Goal: Transaction & Acquisition: Purchase product/service

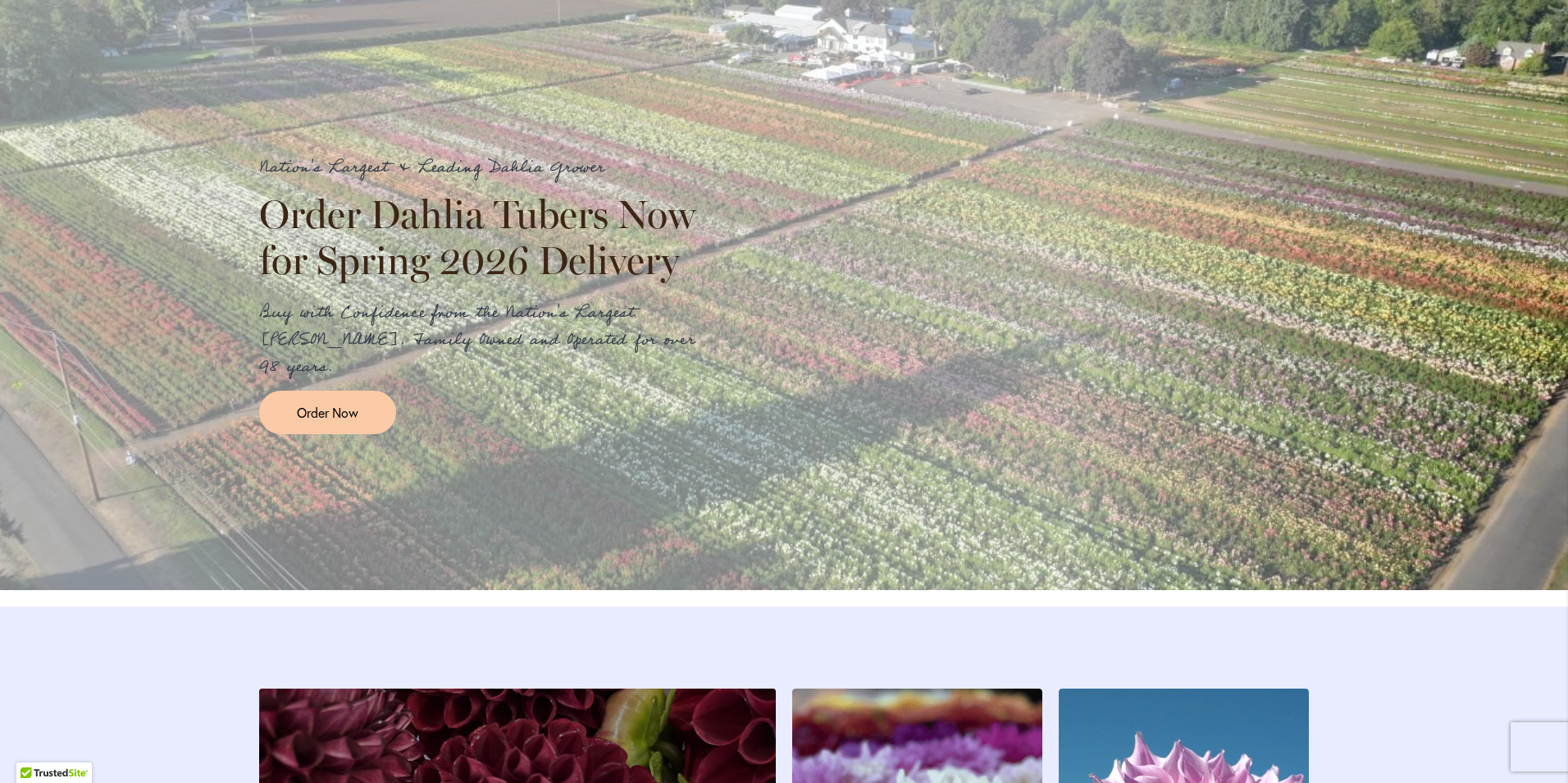
scroll to position [1715, 0]
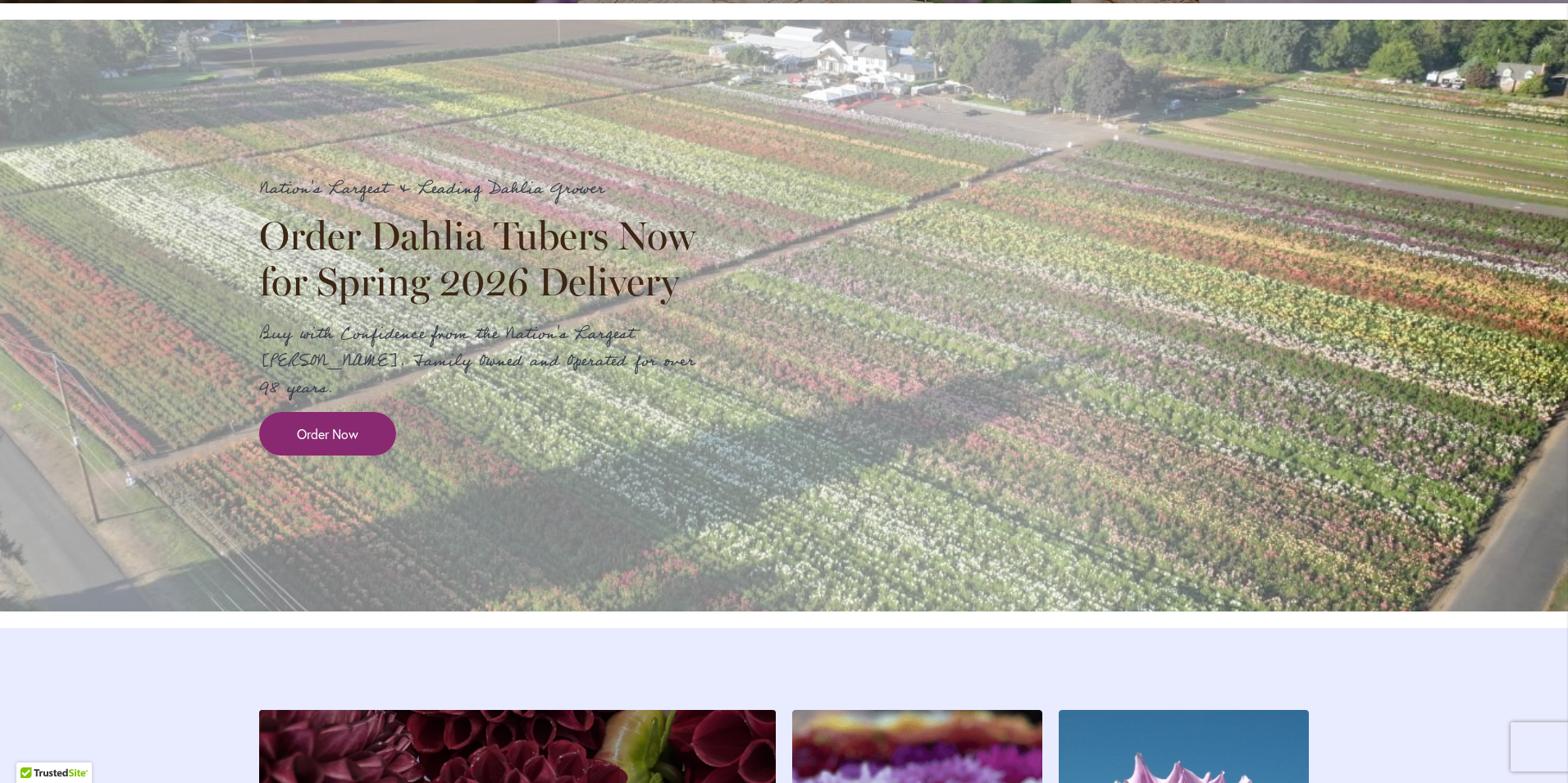
click at [316, 444] on span "Order Now" at bounding box center [328, 434] width 62 height 19
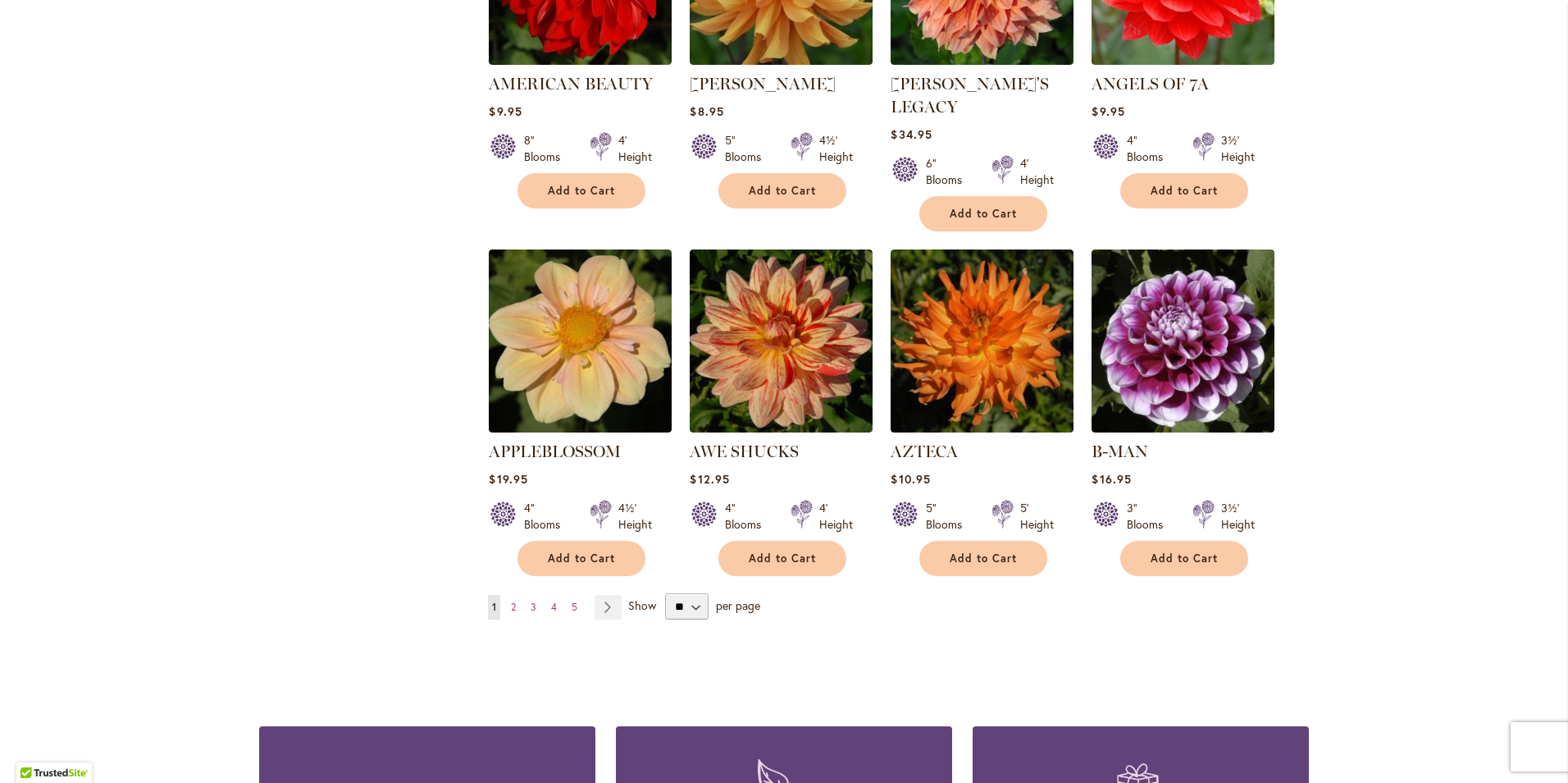
scroll to position [1231, 0]
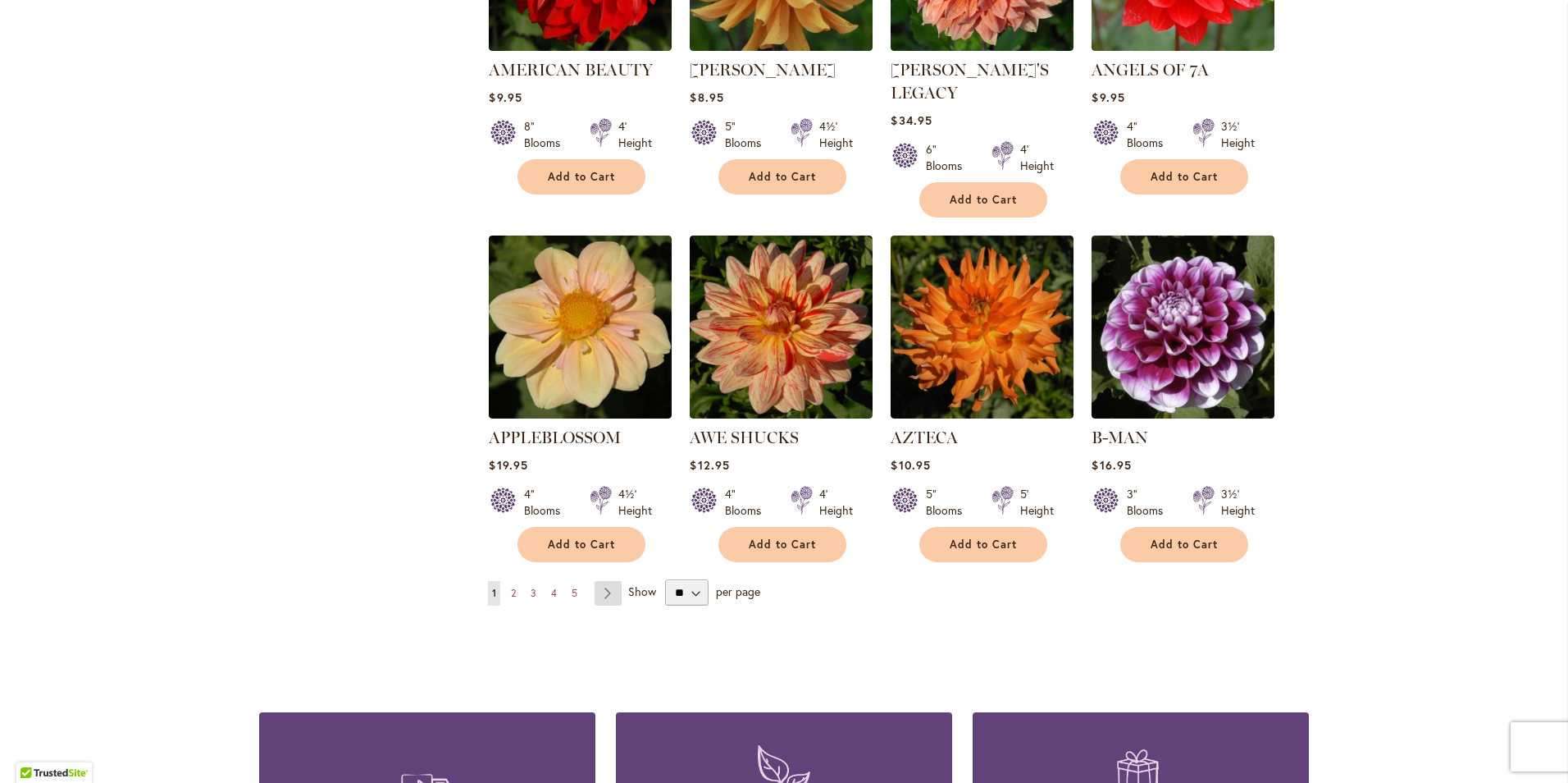
click at [602, 581] on link "Page Next" at bounding box center [608, 593] width 27 height 24
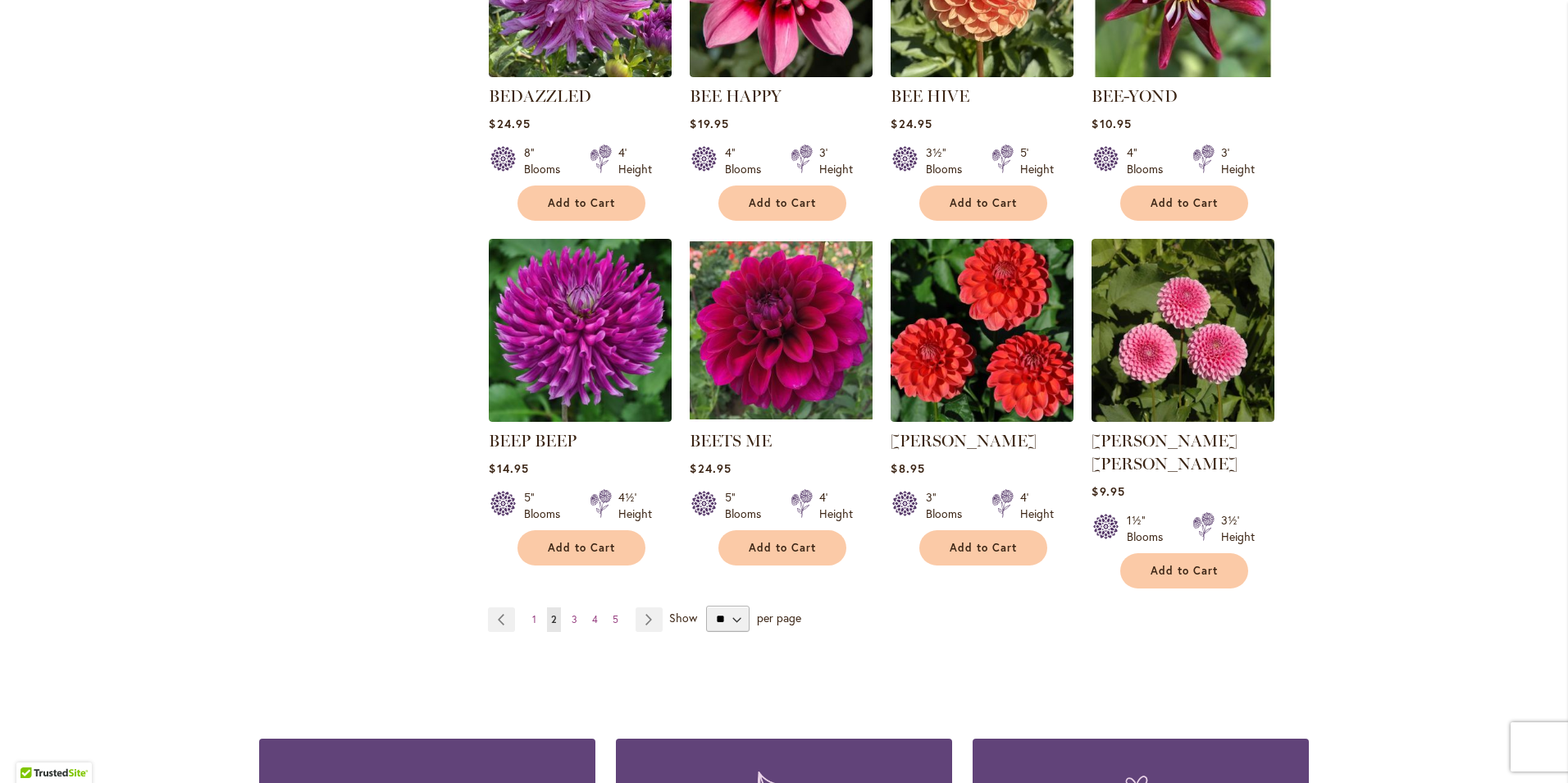
scroll to position [1313, 0]
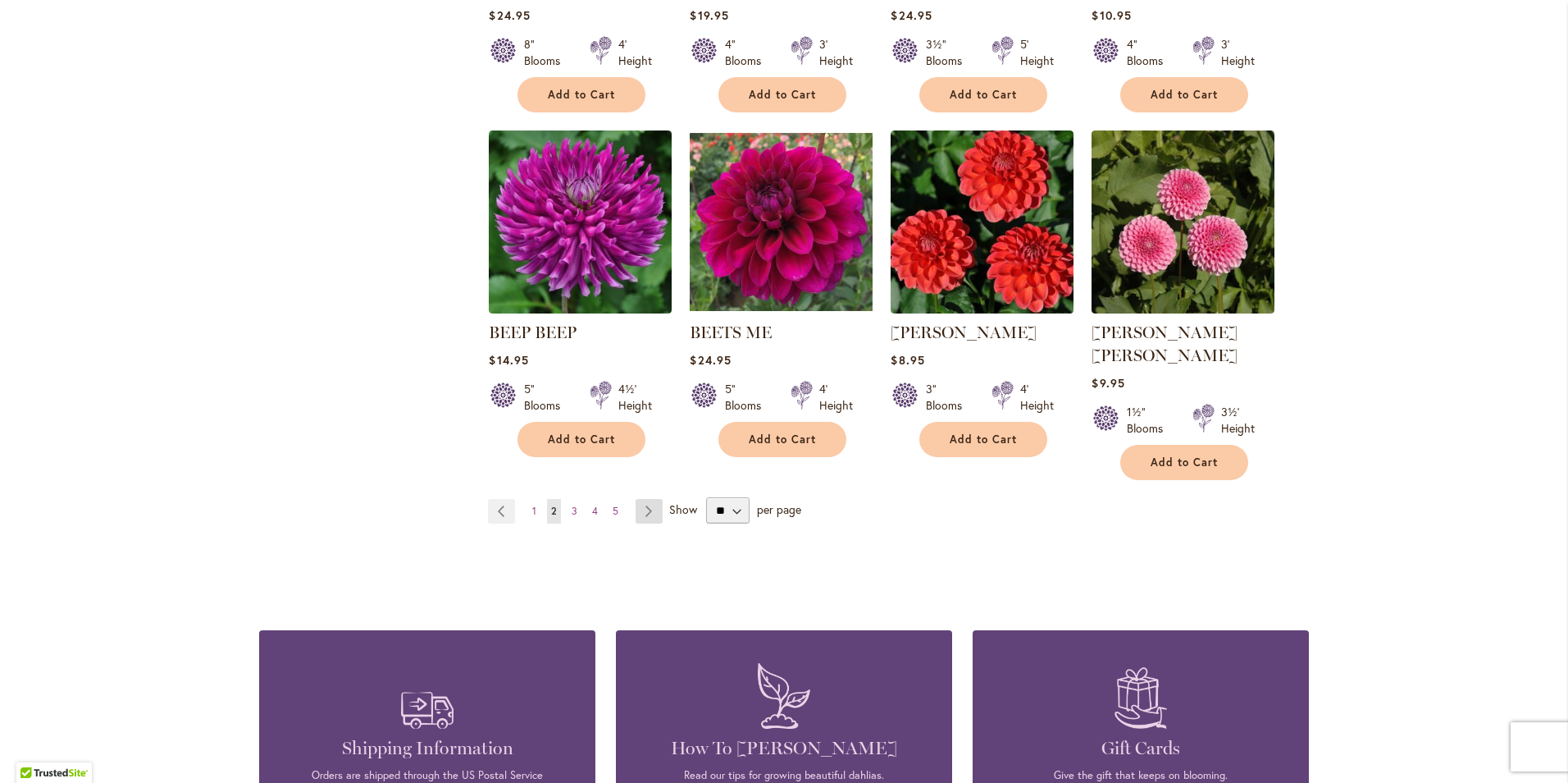
click at [639, 499] on link "Page Next" at bounding box center [650, 511] width 27 height 24
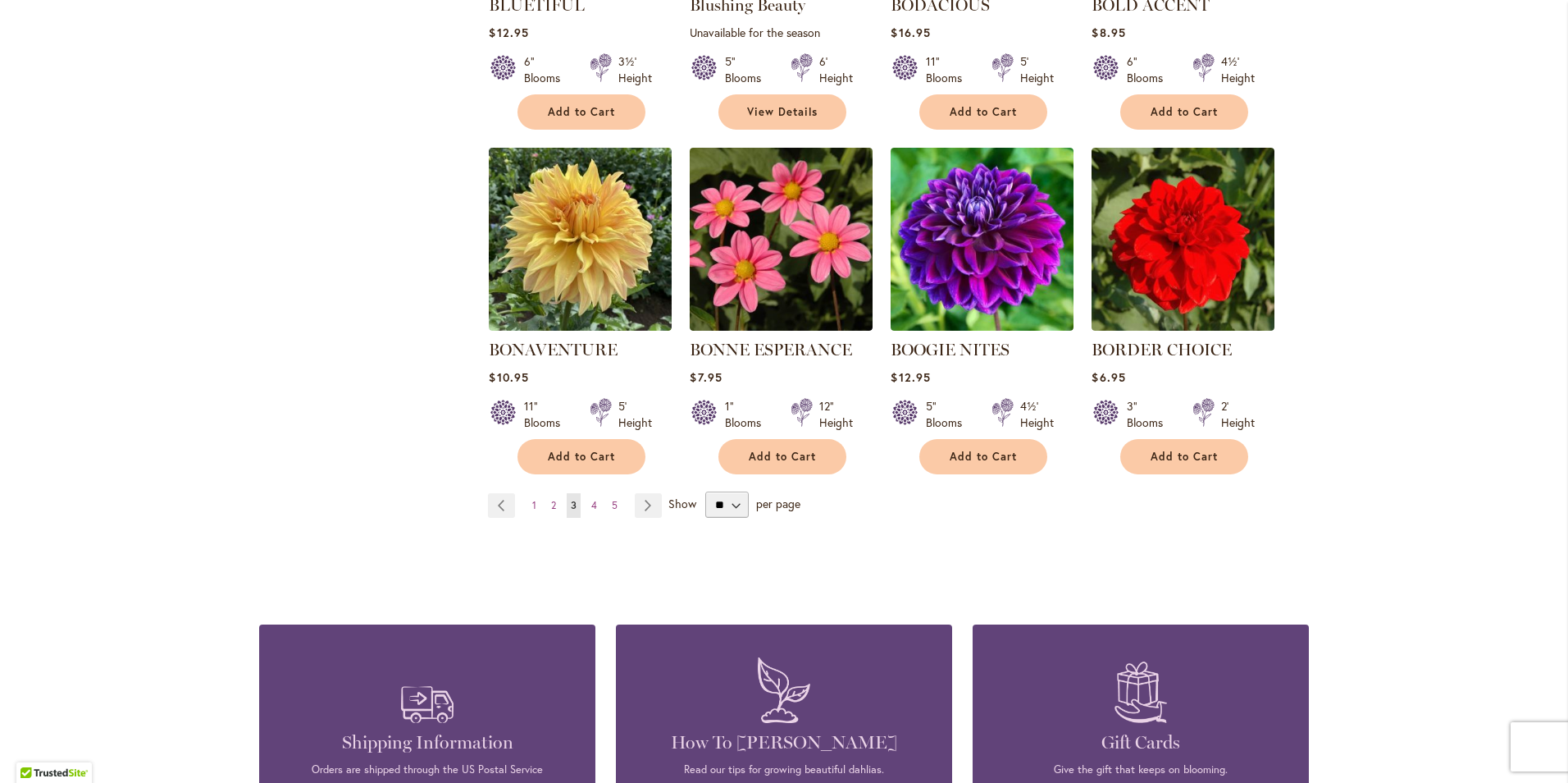
scroll to position [1313, 0]
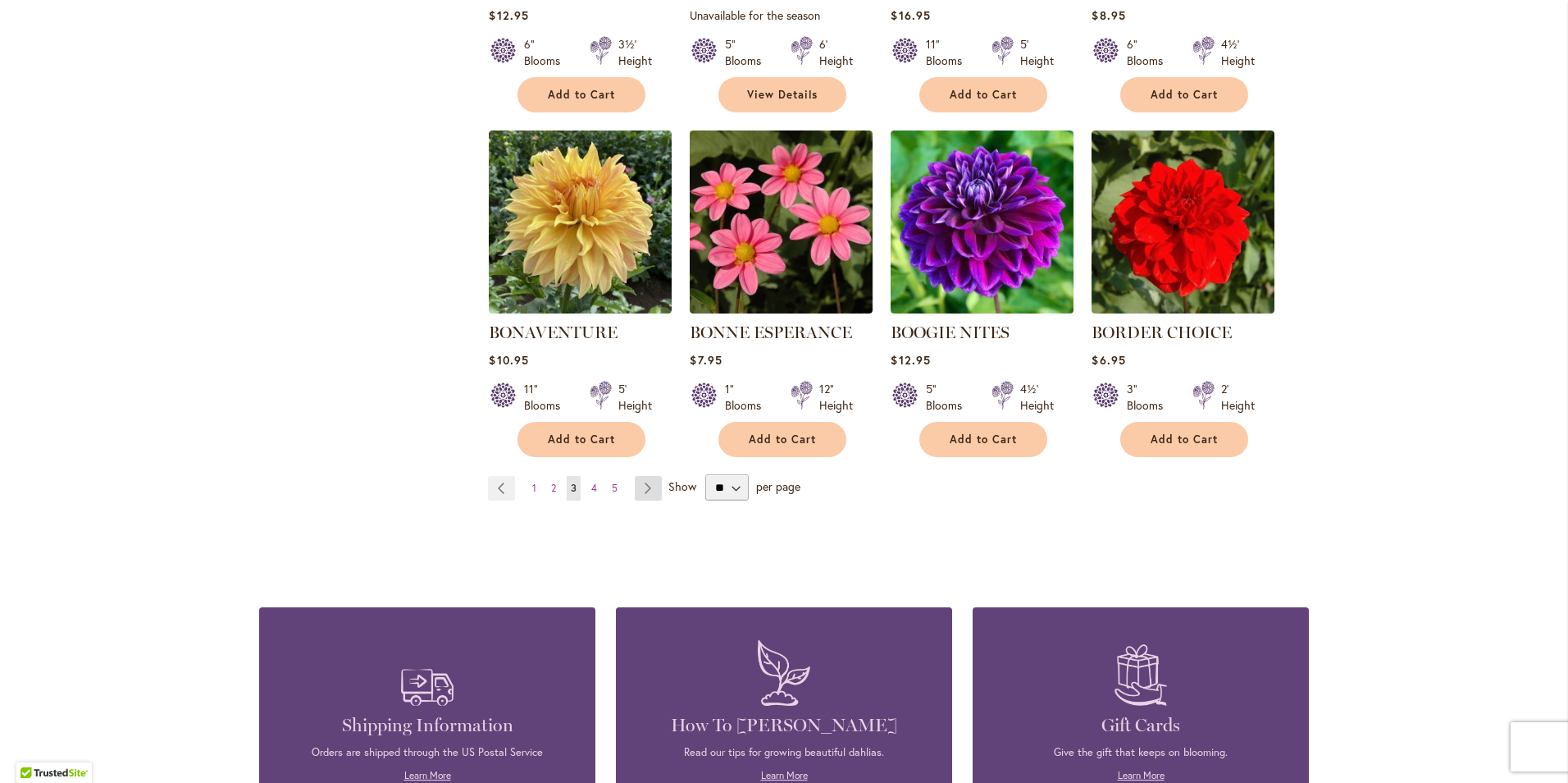
click at [637, 488] on link "Page Next" at bounding box center [649, 488] width 27 height 24
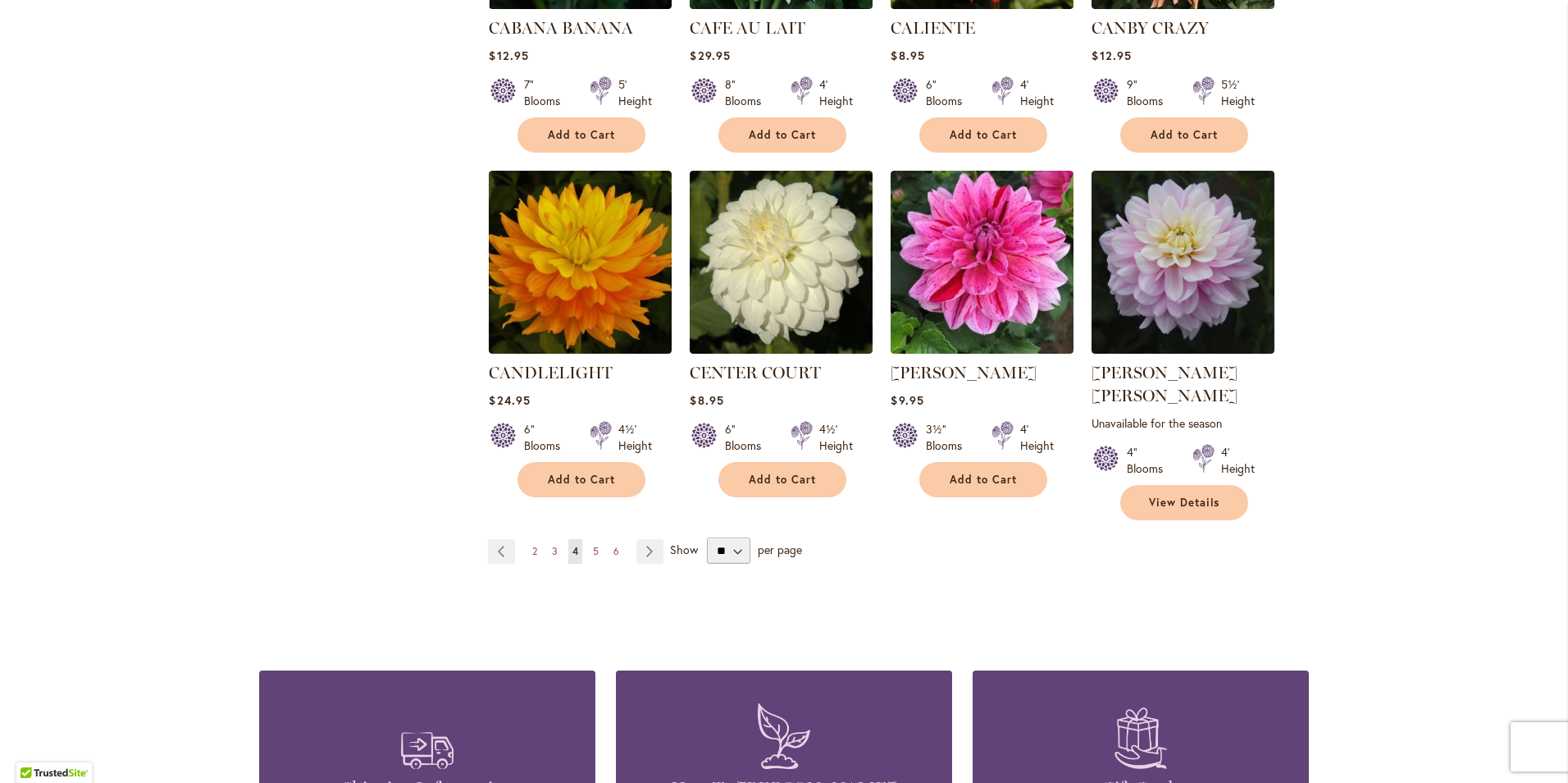
scroll to position [1313, 0]
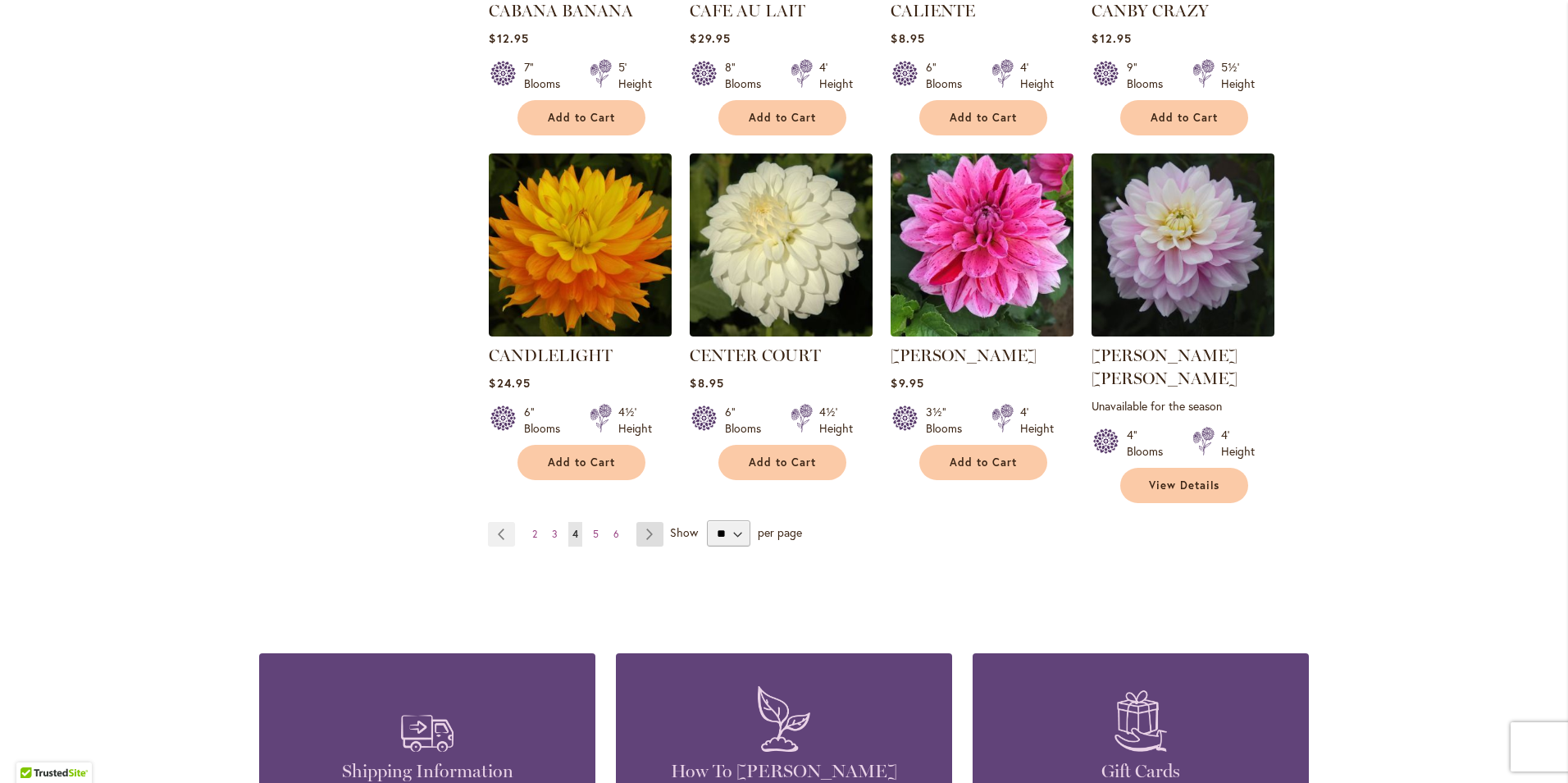
click at [641, 522] on link "Page Next" at bounding box center [651, 534] width 27 height 24
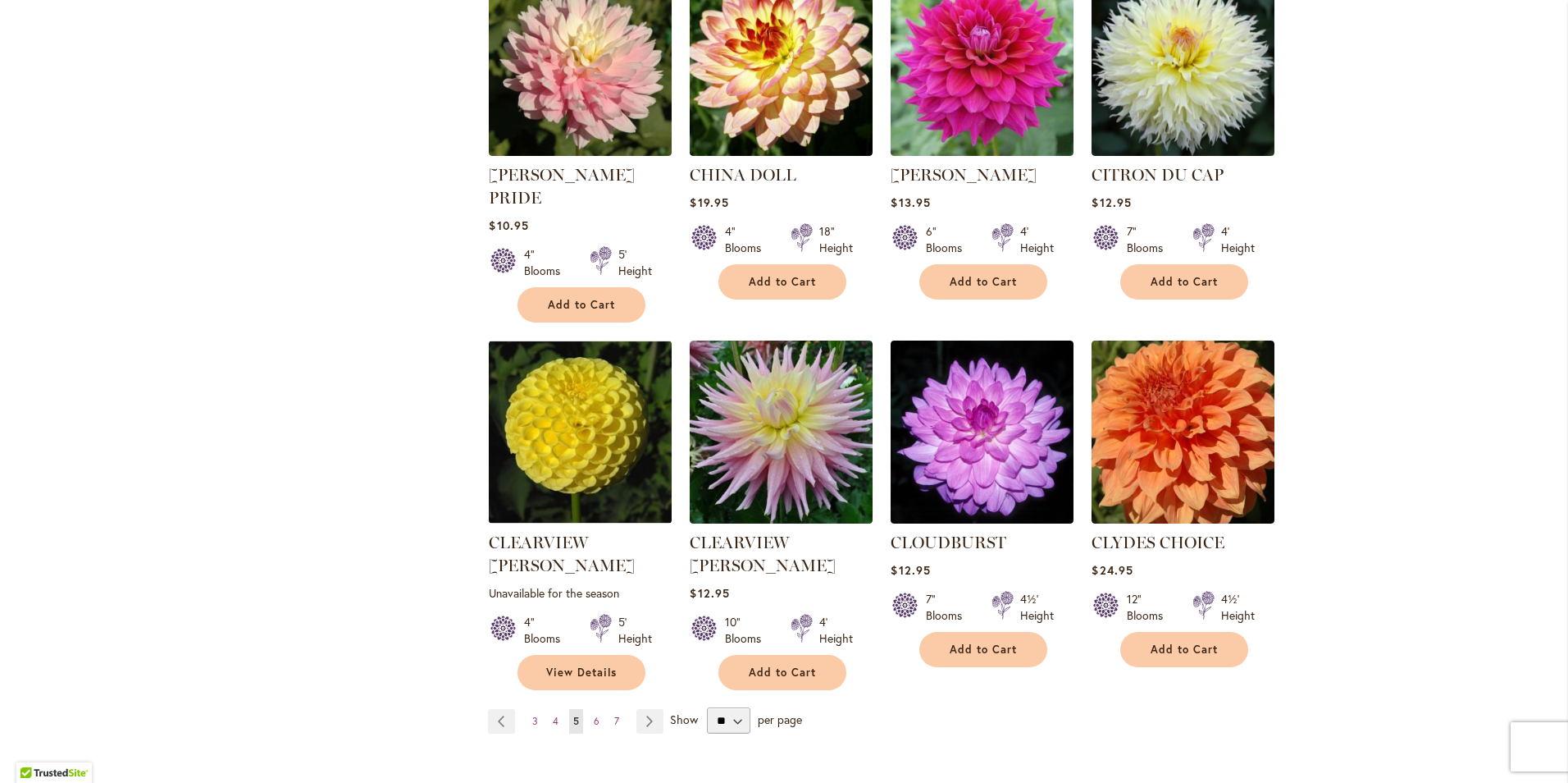
scroll to position [1231, 0]
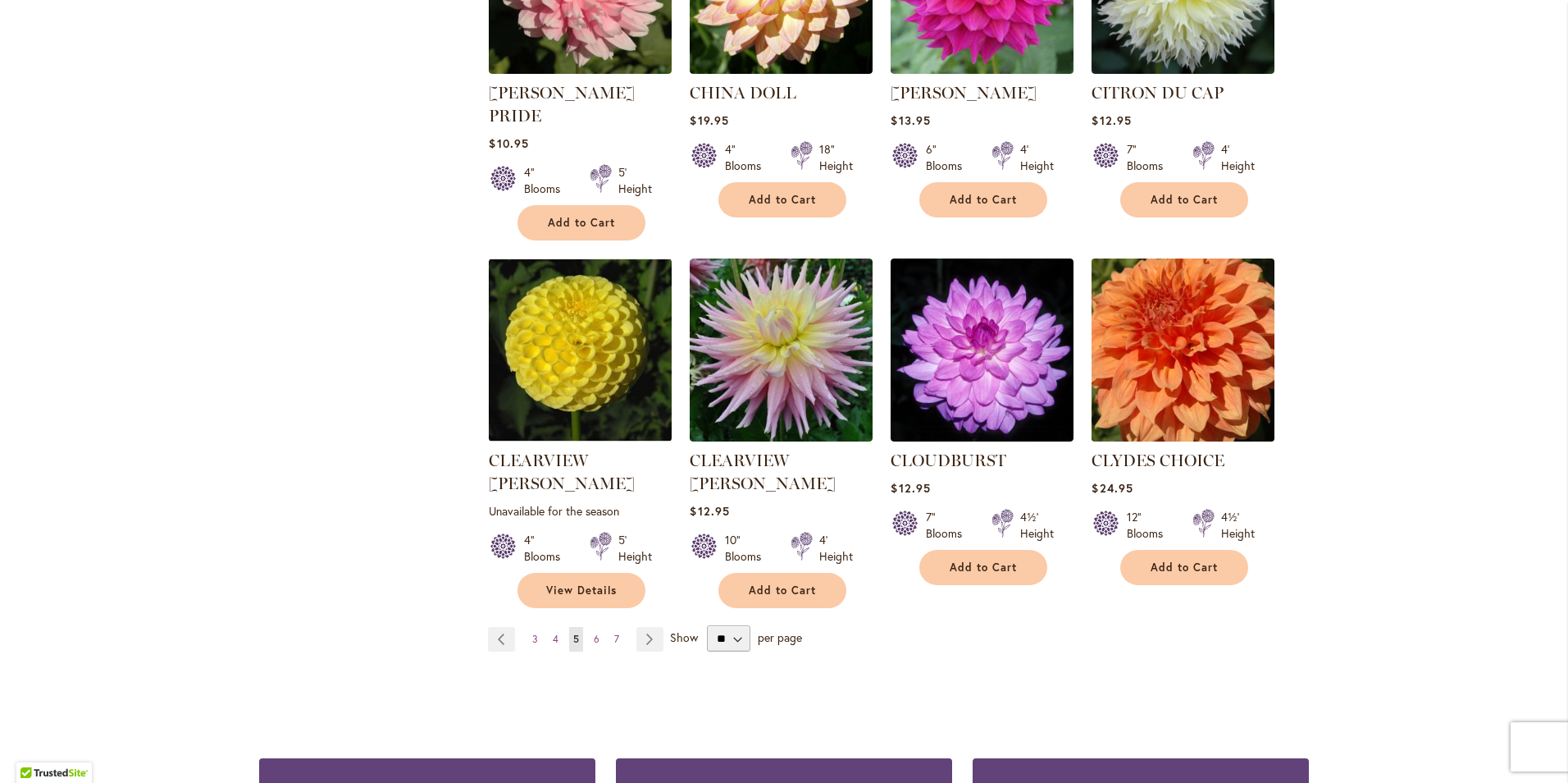
click at [1191, 349] on img at bounding box center [1183, 350] width 192 height 192
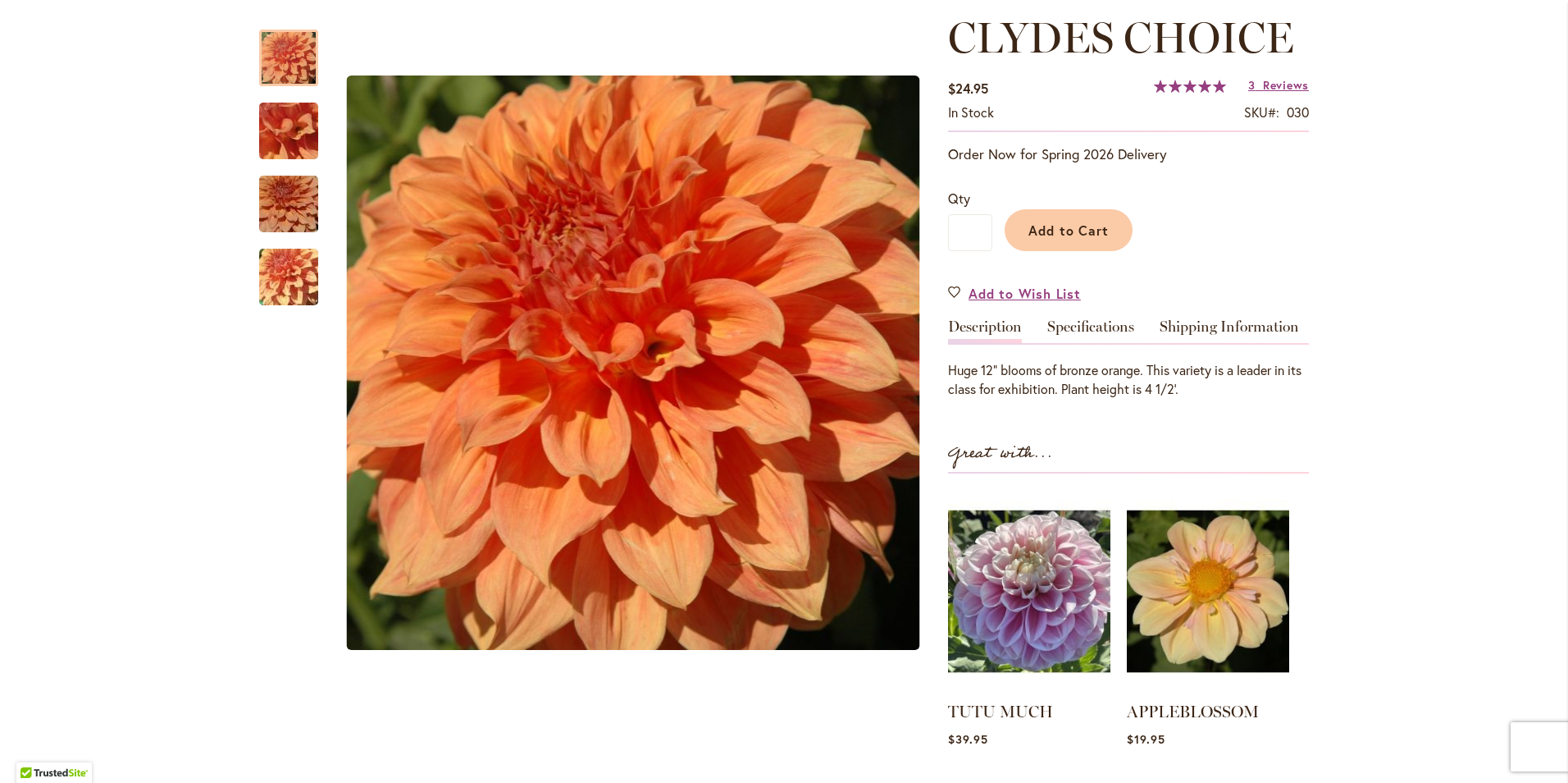
scroll to position [82, 0]
